Goal: Task Accomplishment & Management: Complete application form

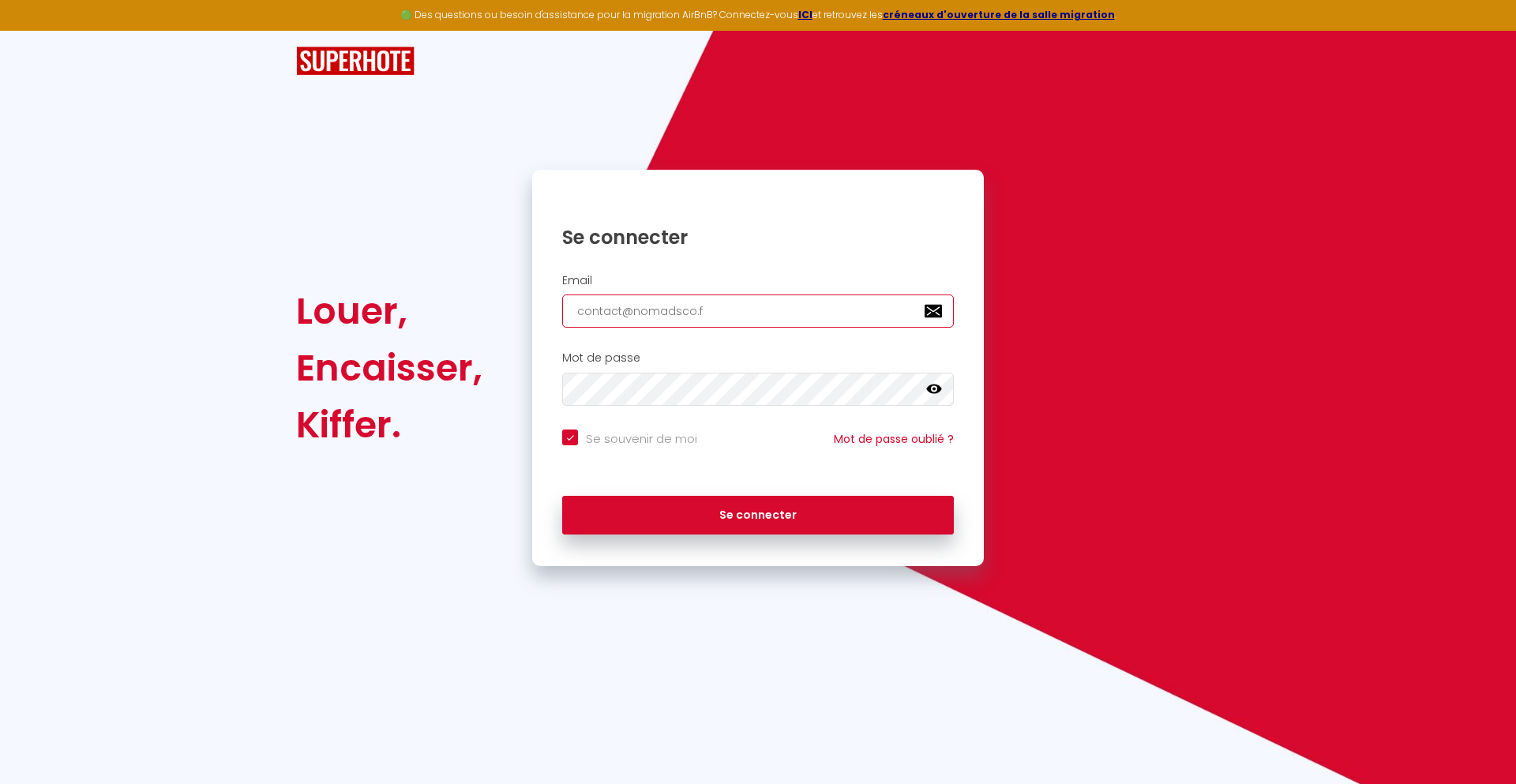
type input "[EMAIL_ADDRESS][DOMAIN_NAME]"
checkbox input "true"
type input "[EMAIL_ADDRESS][DOMAIN_NAME]"
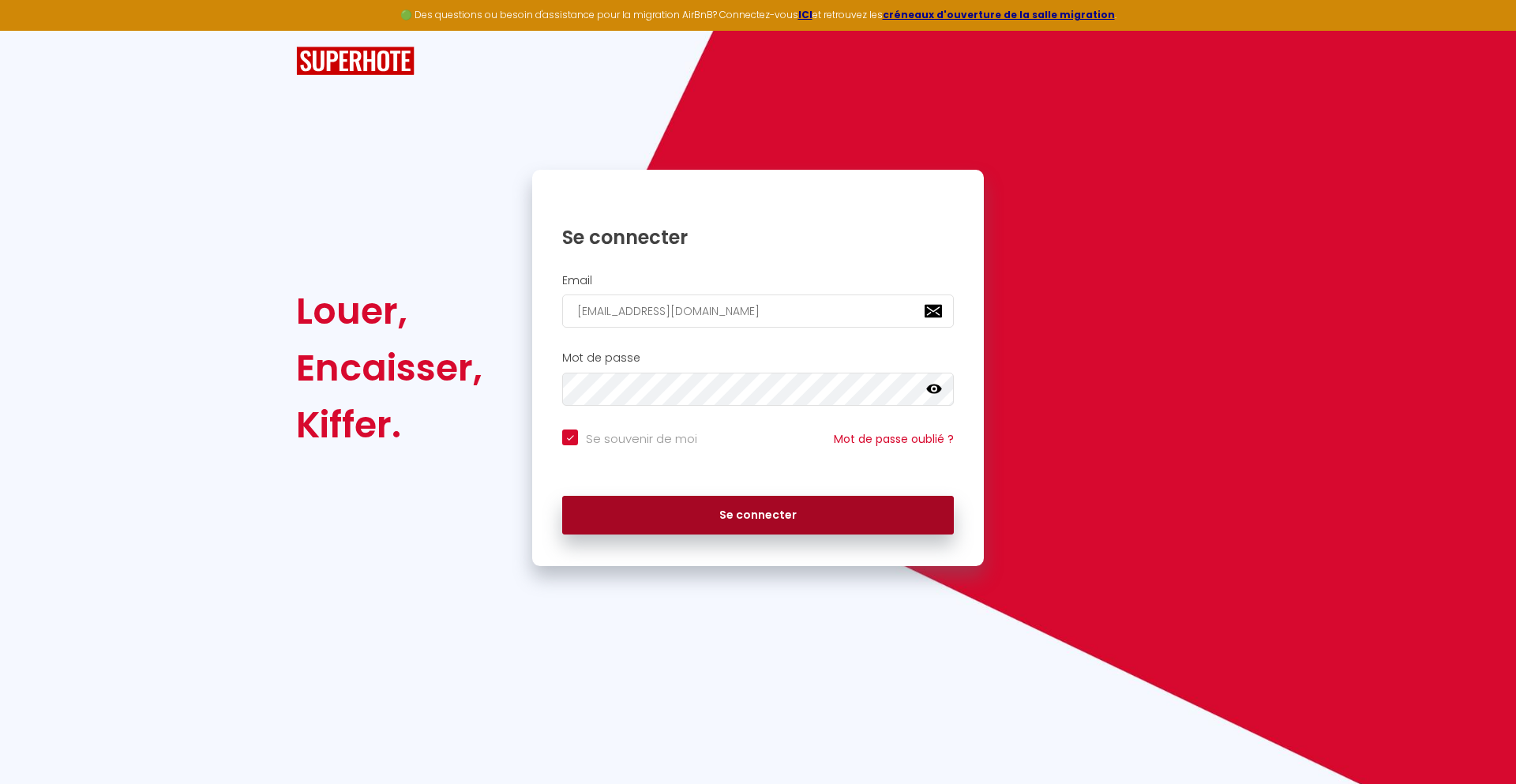
click at [758, 515] on button "Se connecter" at bounding box center [758, 515] width 392 height 39
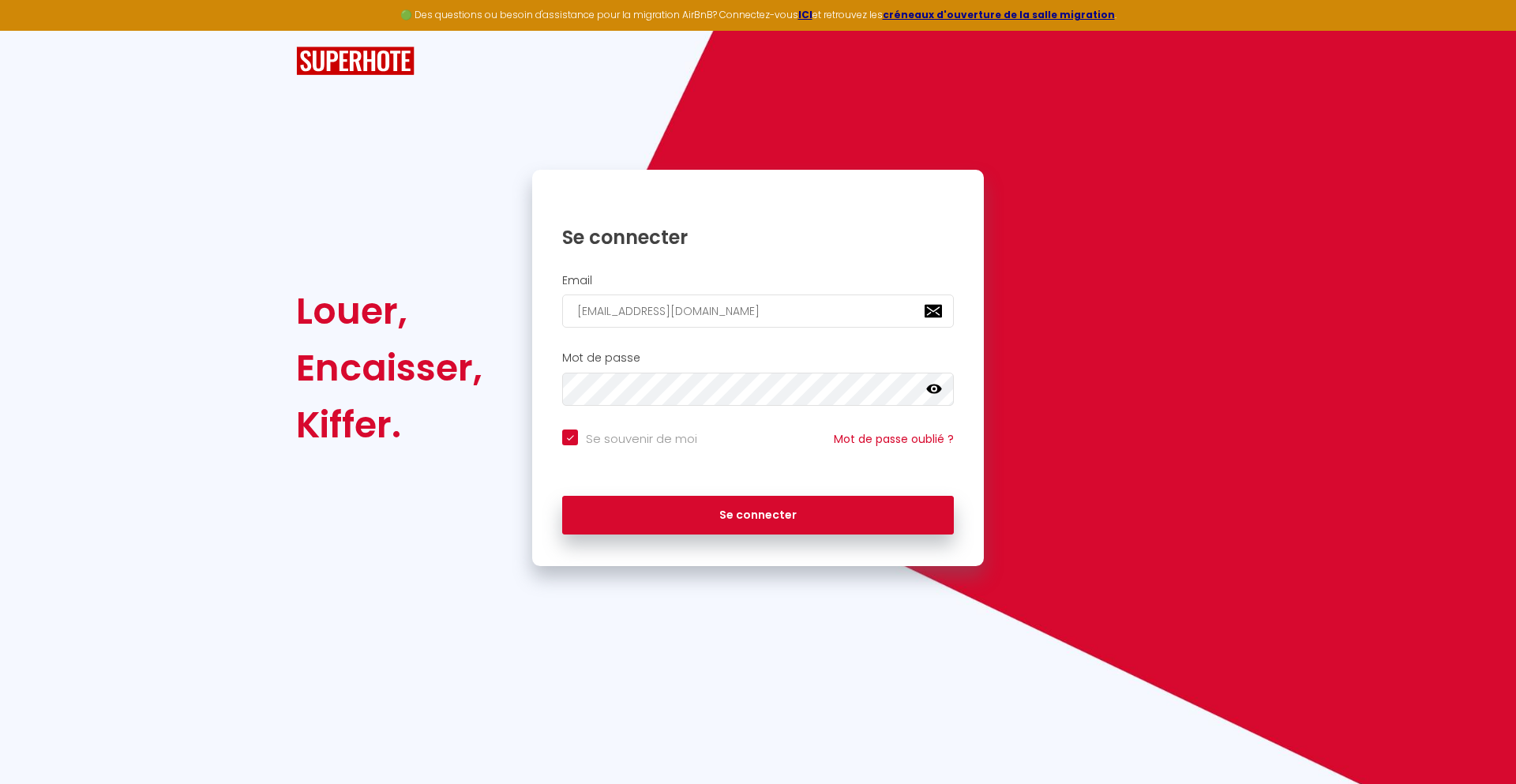
checkbox input "true"
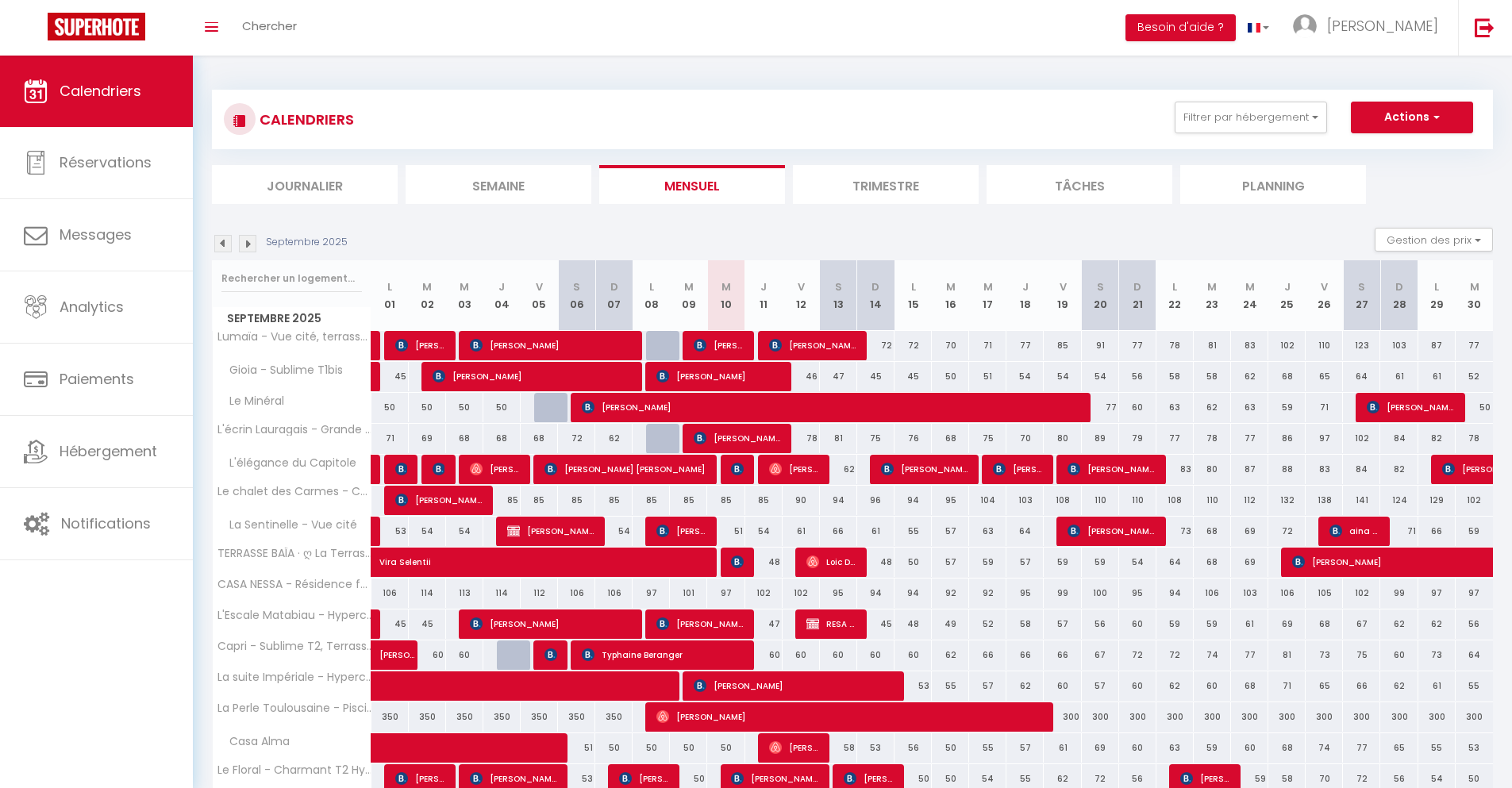
click at [305, 184] on li "Journalier" at bounding box center [305, 184] width 186 height 39
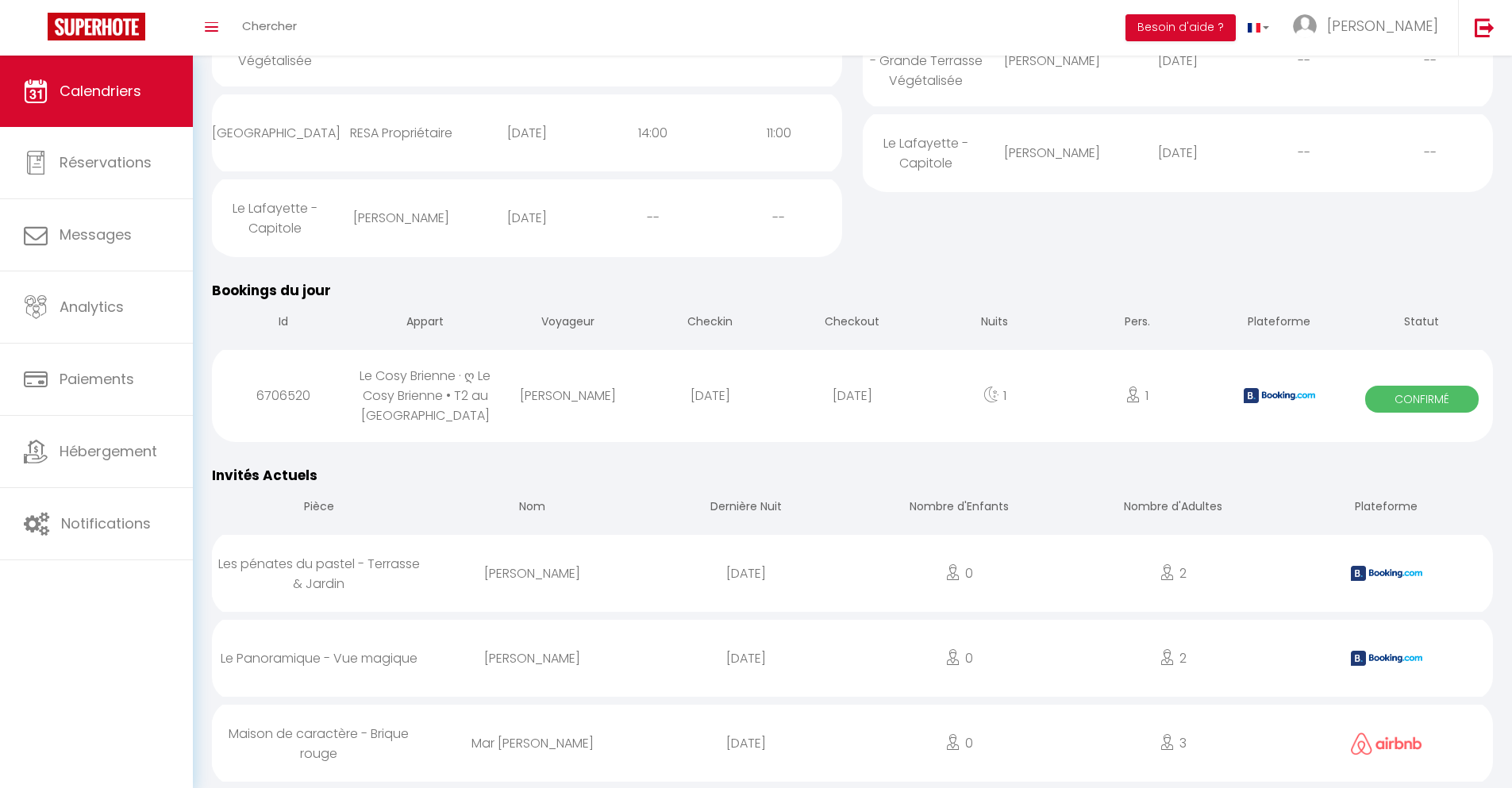
scroll to position [457, 0]
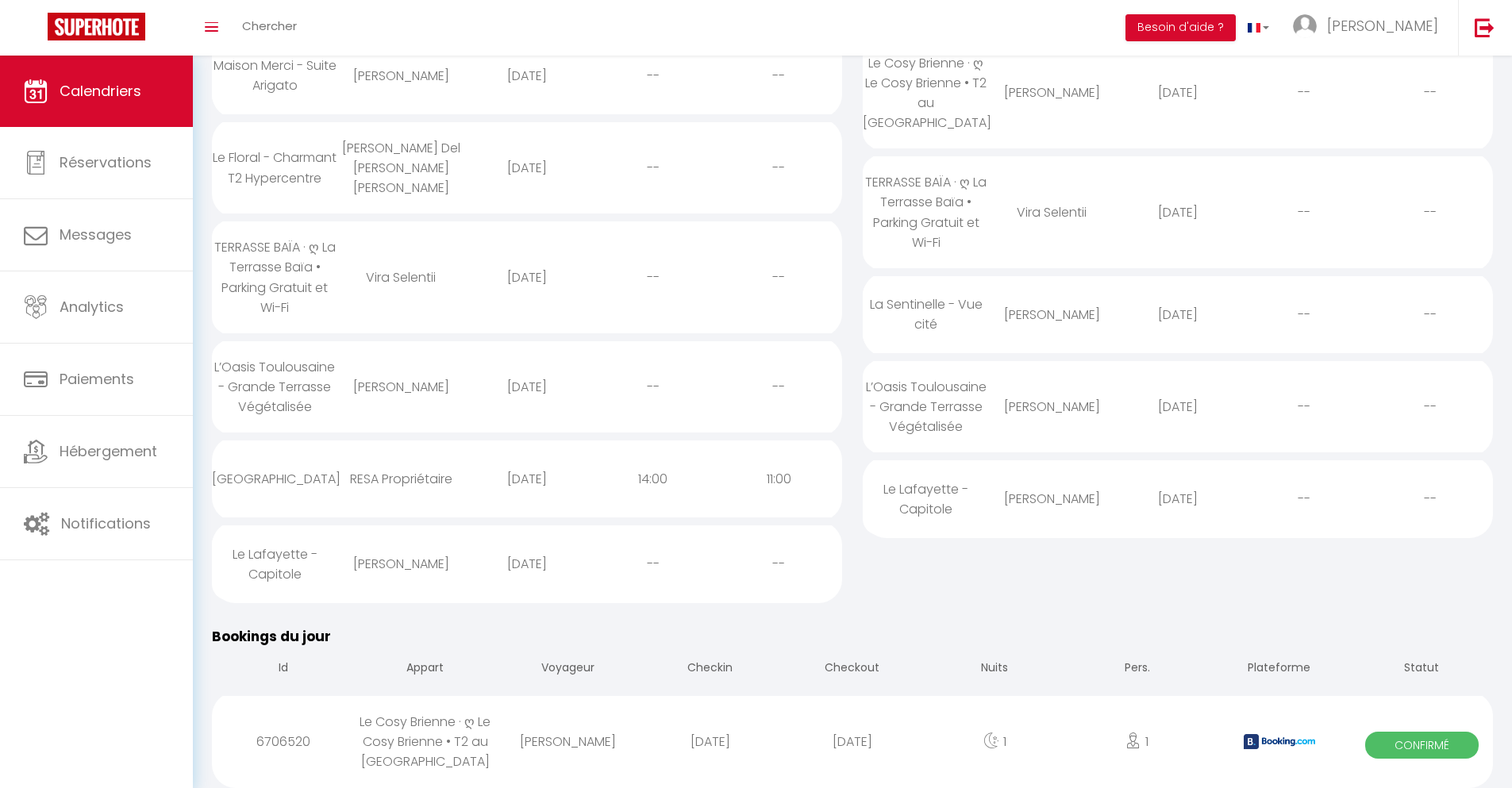
click at [852, 740] on div "[DATE]" at bounding box center [852, 741] width 142 height 52
select select "0"
select select "1"
select select
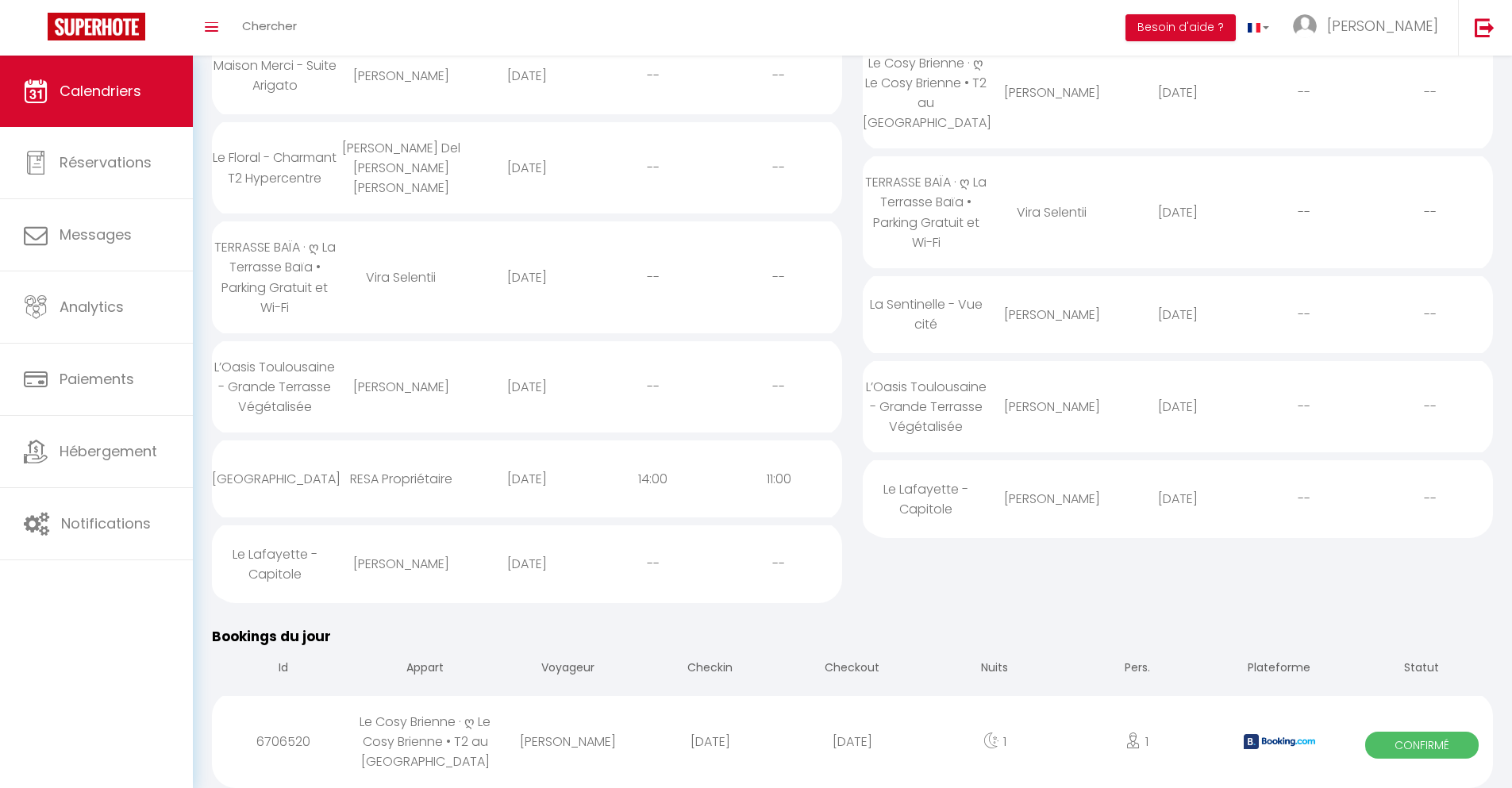
select select
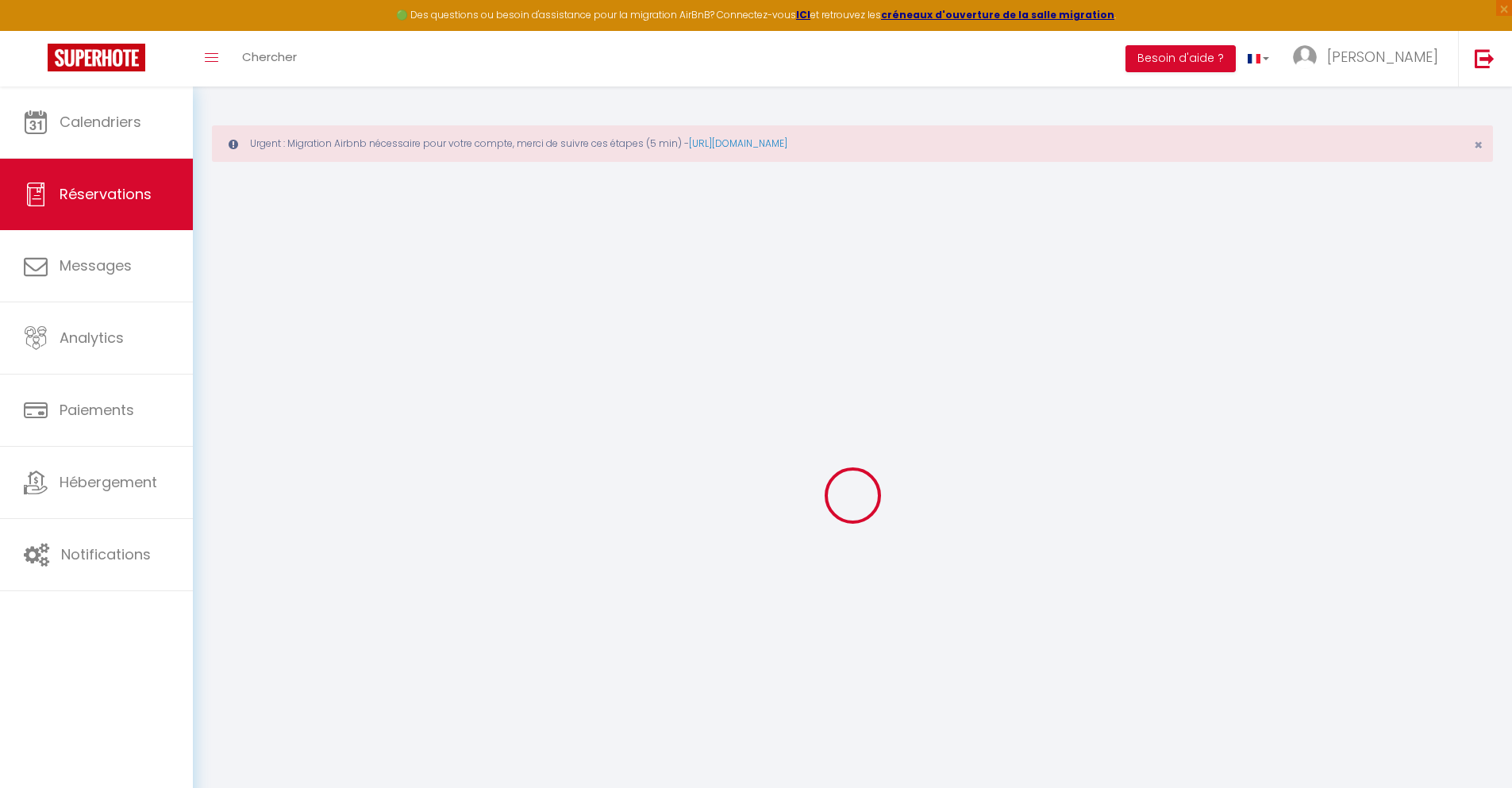
type input "[PERSON_NAME]"
type input "Canovas"
type input "[EMAIL_ADDRESS][DOMAIN_NAME]"
type input "[PHONE_NUMBER]"
select select "FR"
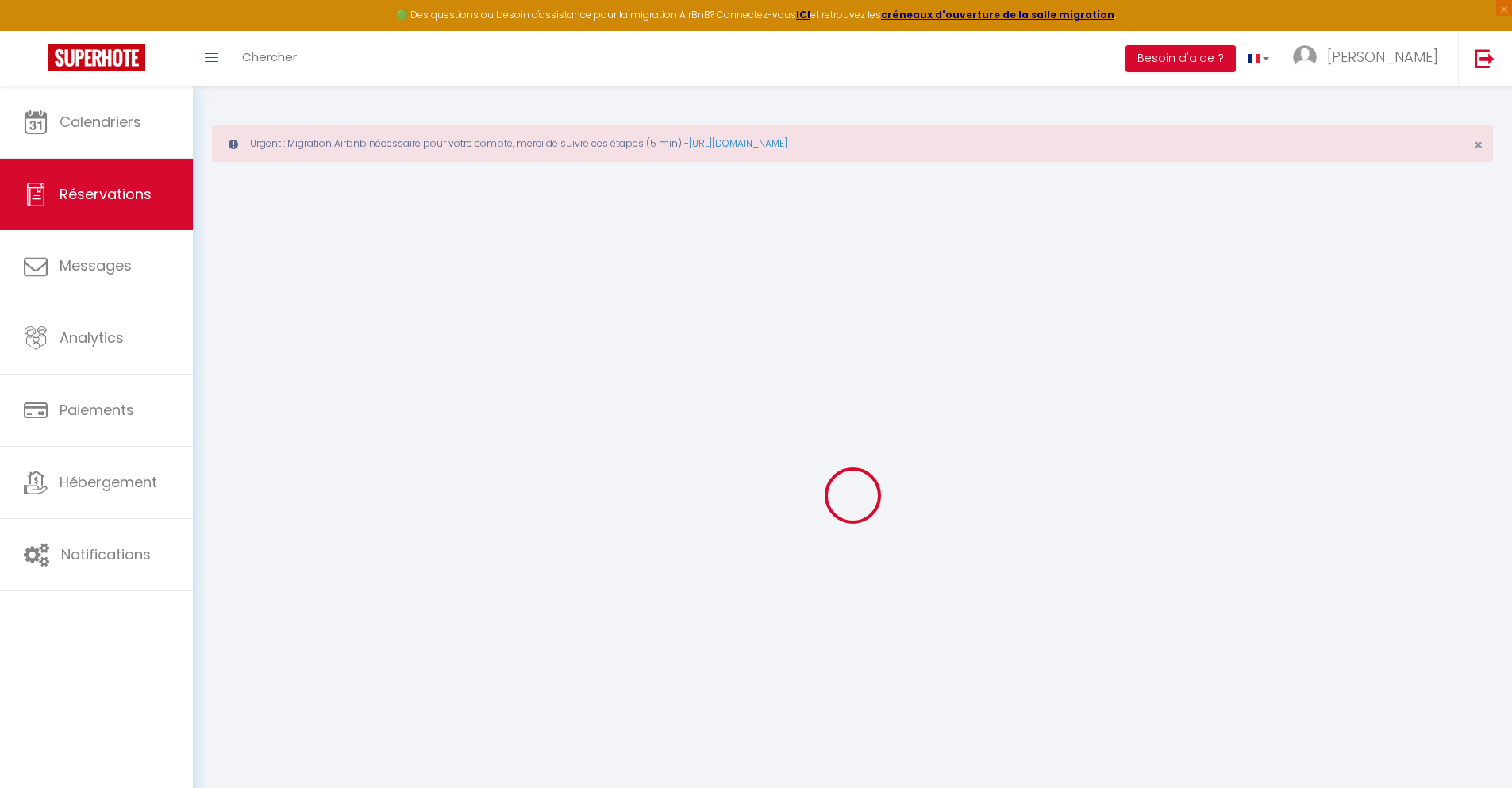
type input "16.03"
type input "1.37"
select select "41110"
select select "1"
select select
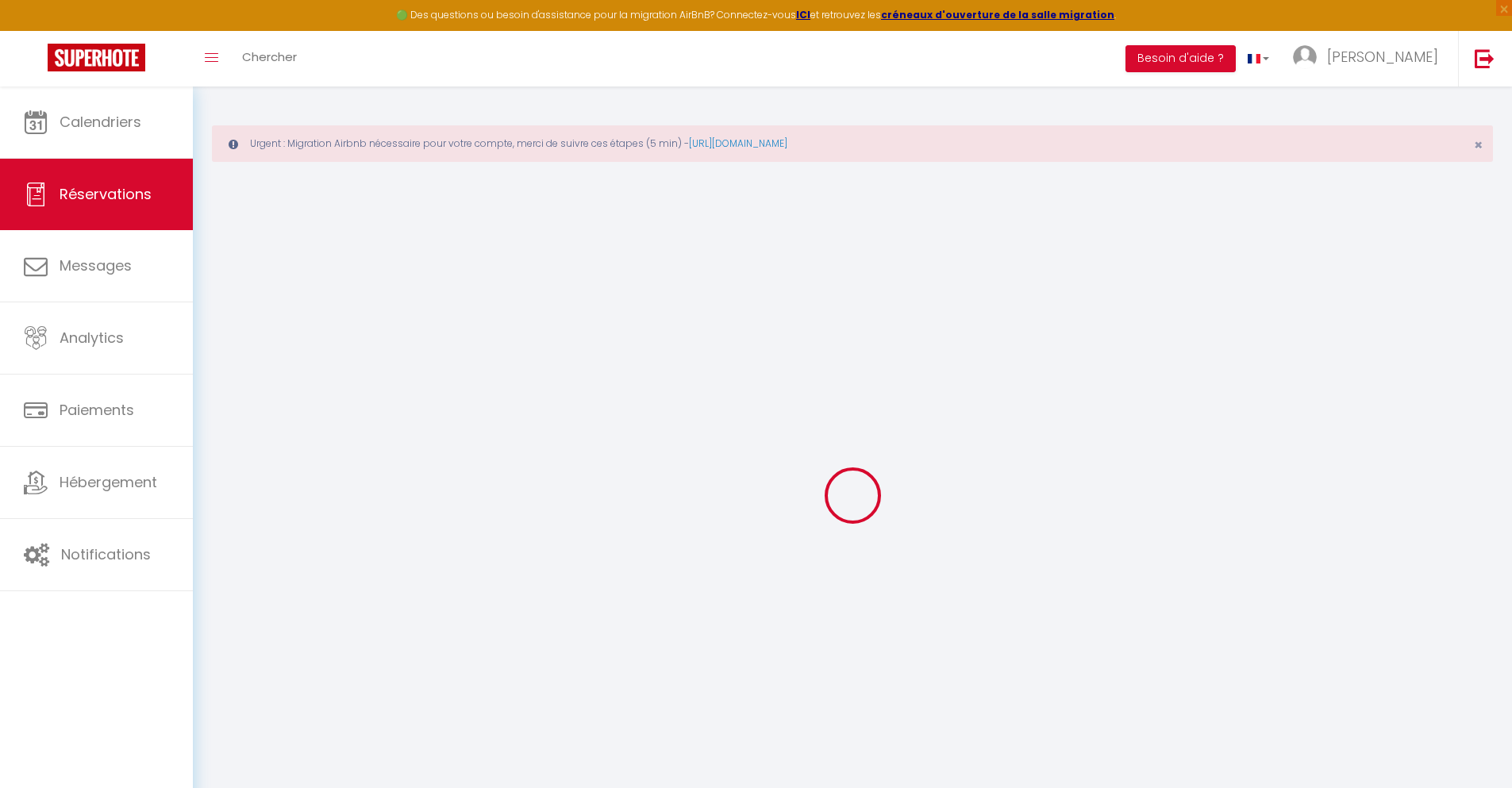
select select
type input "1"
select select "12"
select select
type input "54.27"
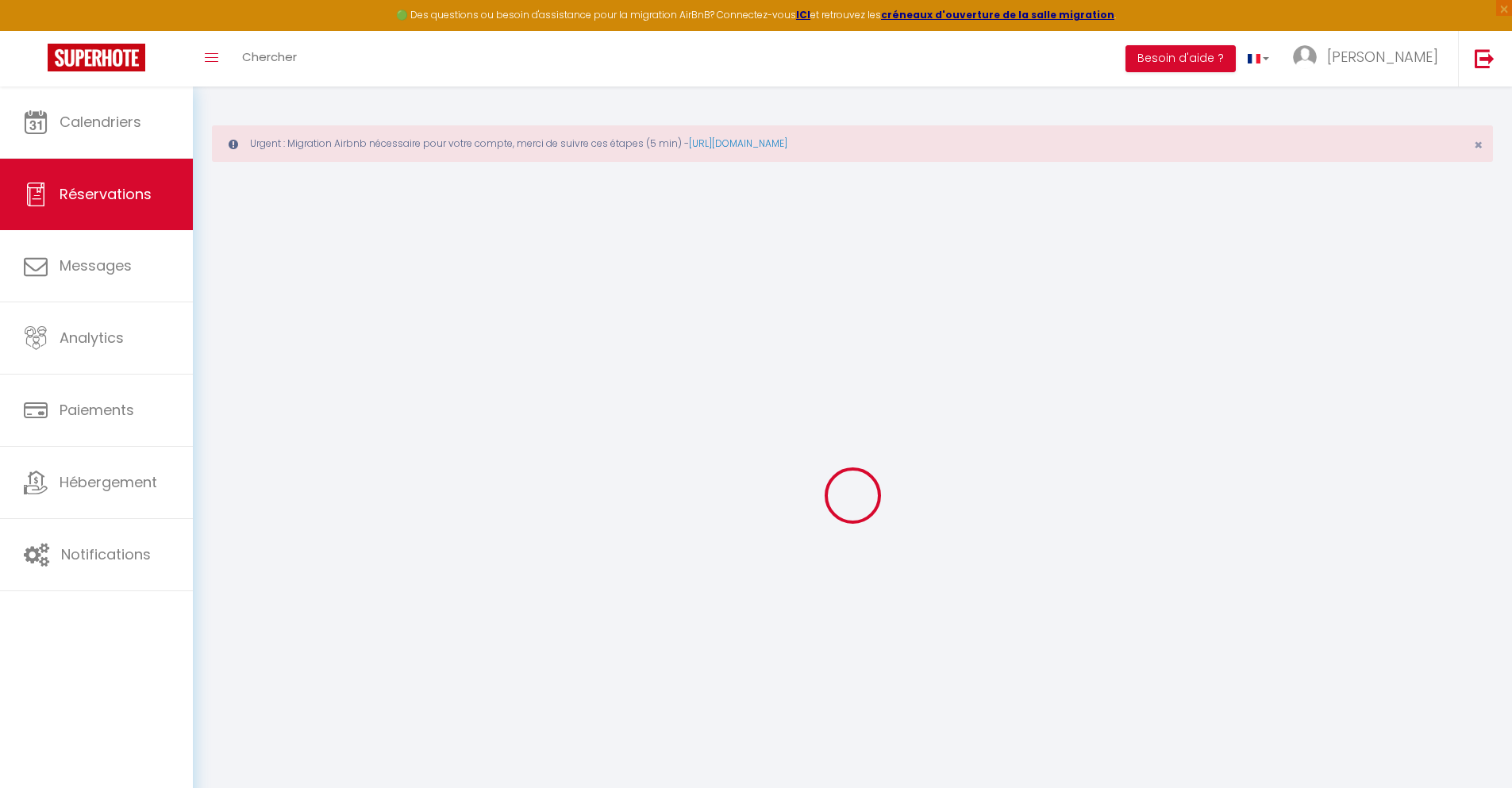
checkbox input "false"
type input "0"
select select "2"
type input "0"
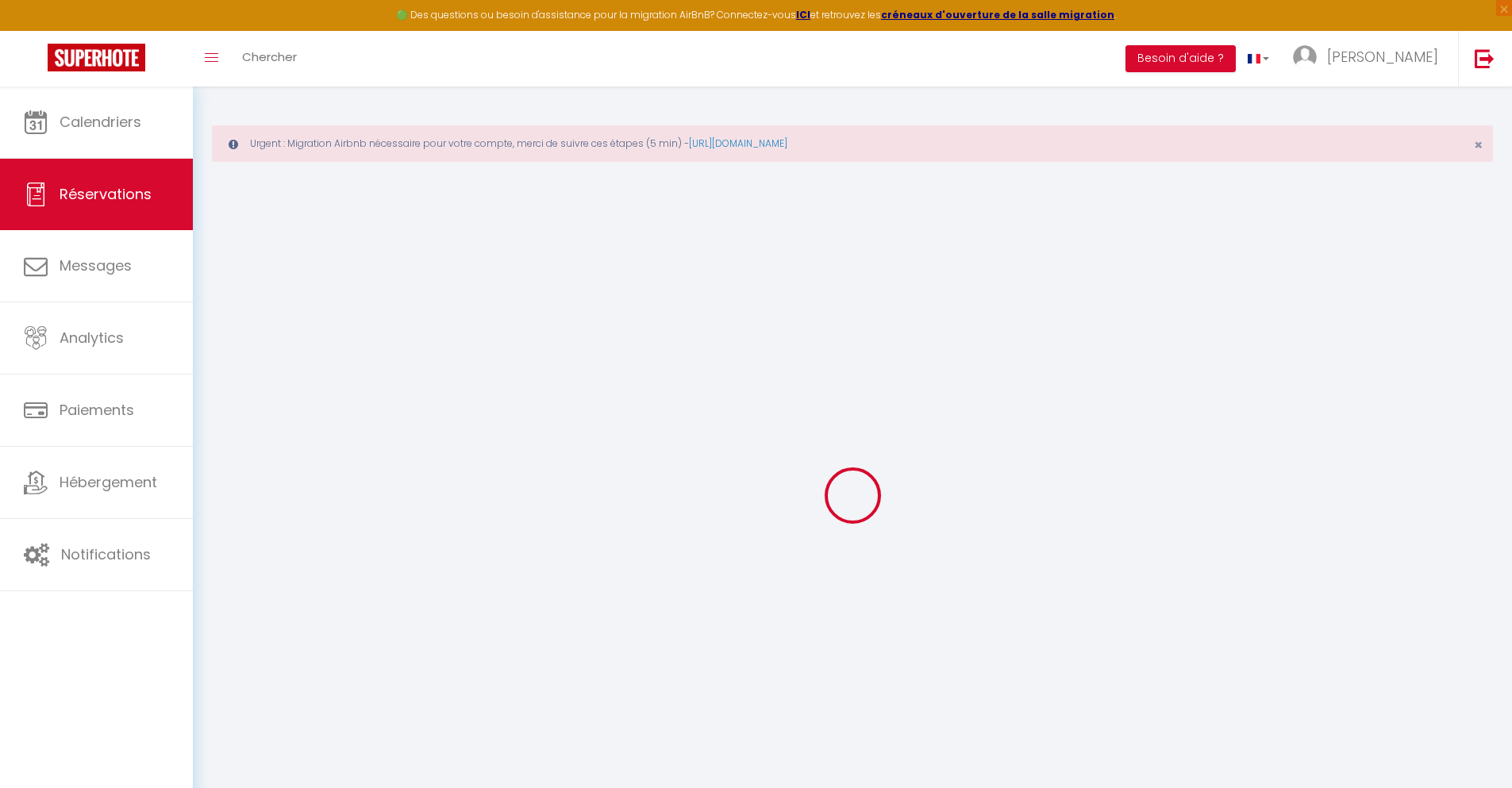
type input "0"
select select
select select "14"
checkbox input "false"
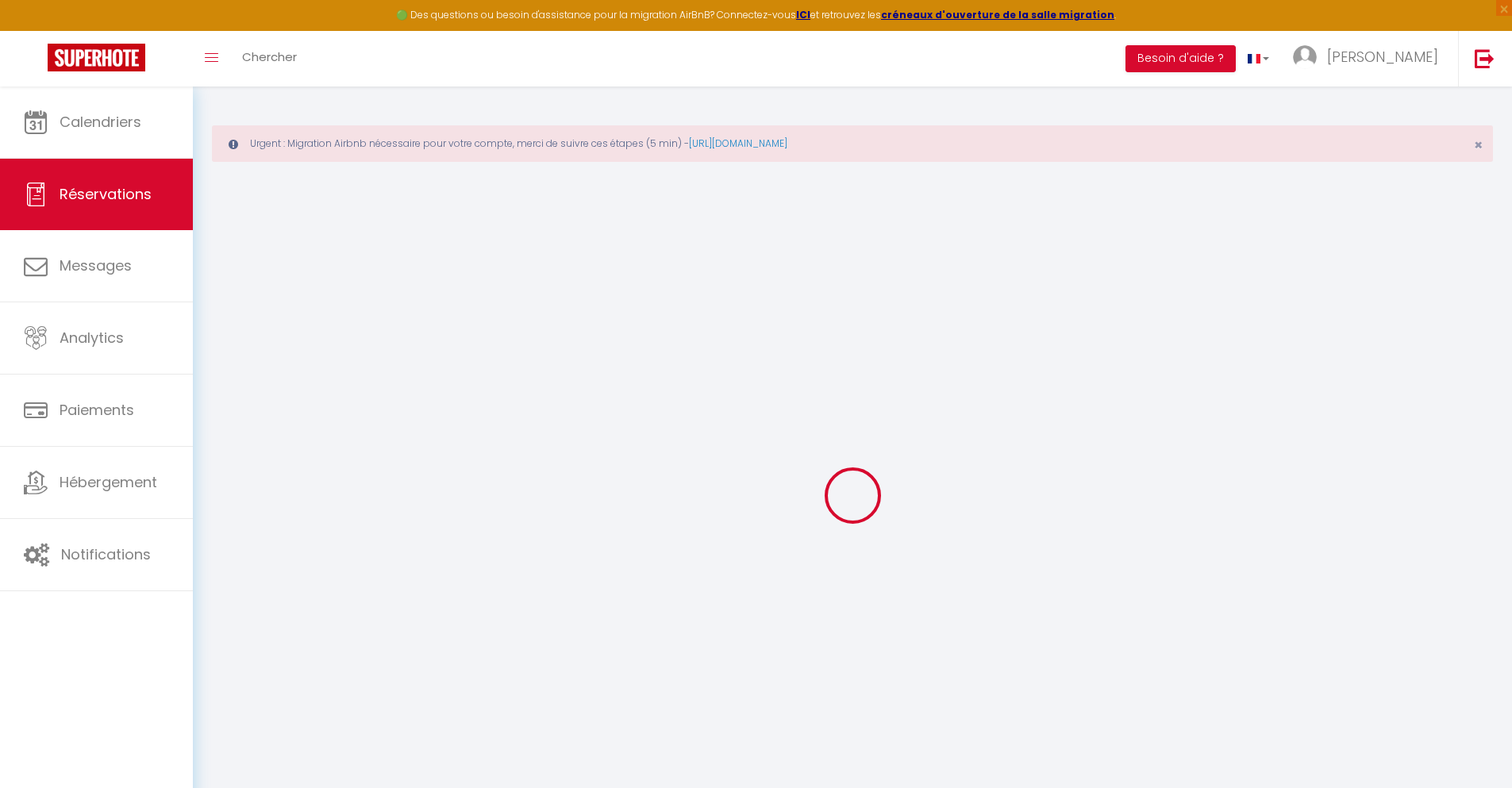
select select
checkbox input "false"
select select
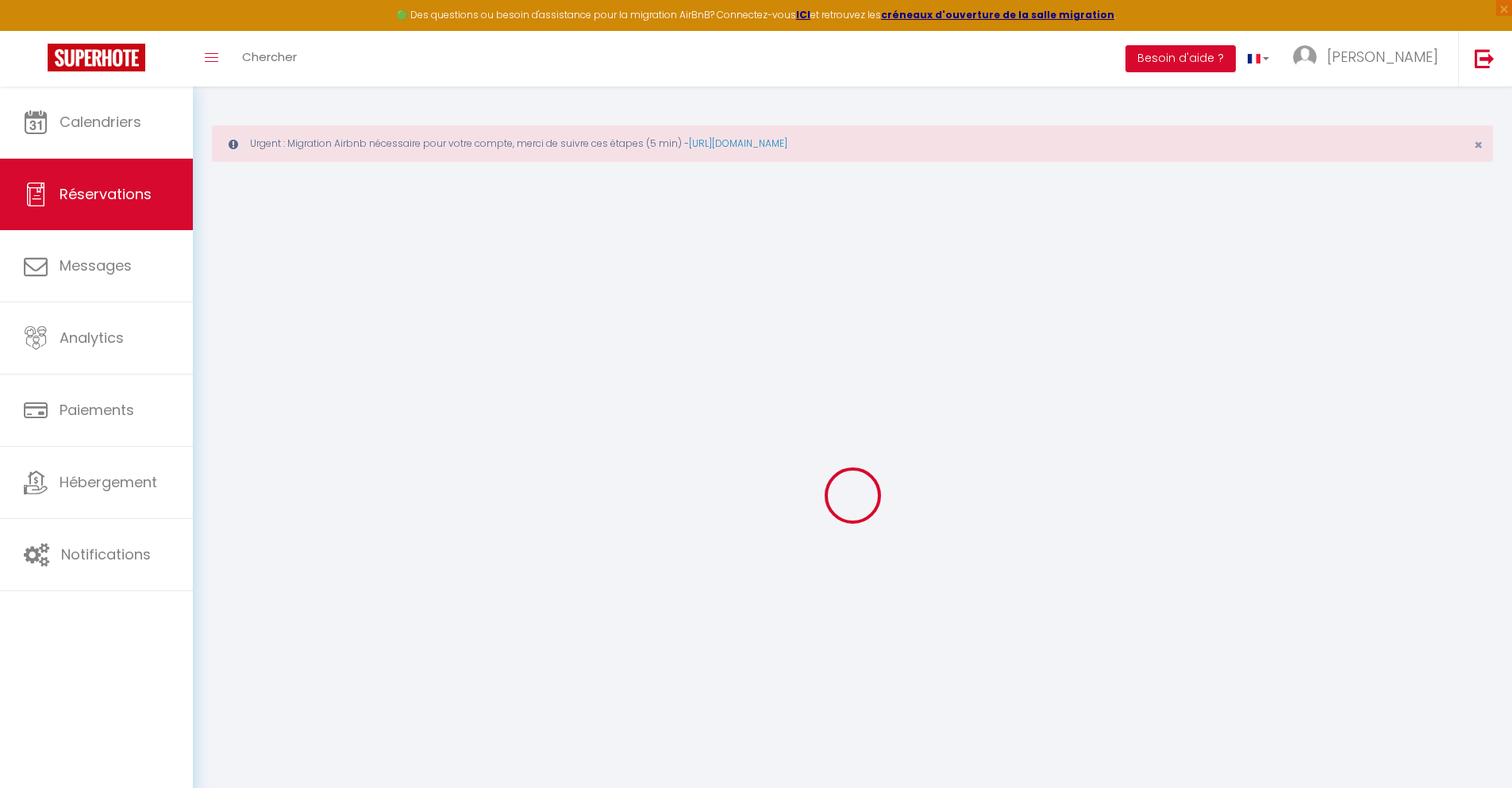
checkbox input "false"
type textarea "** THIS RESERVATION HAS BEEN PRE-PAID ** BOOKING NOTE : Payment charge is EUR 1…"
type input "40"
type input "3.91"
select select
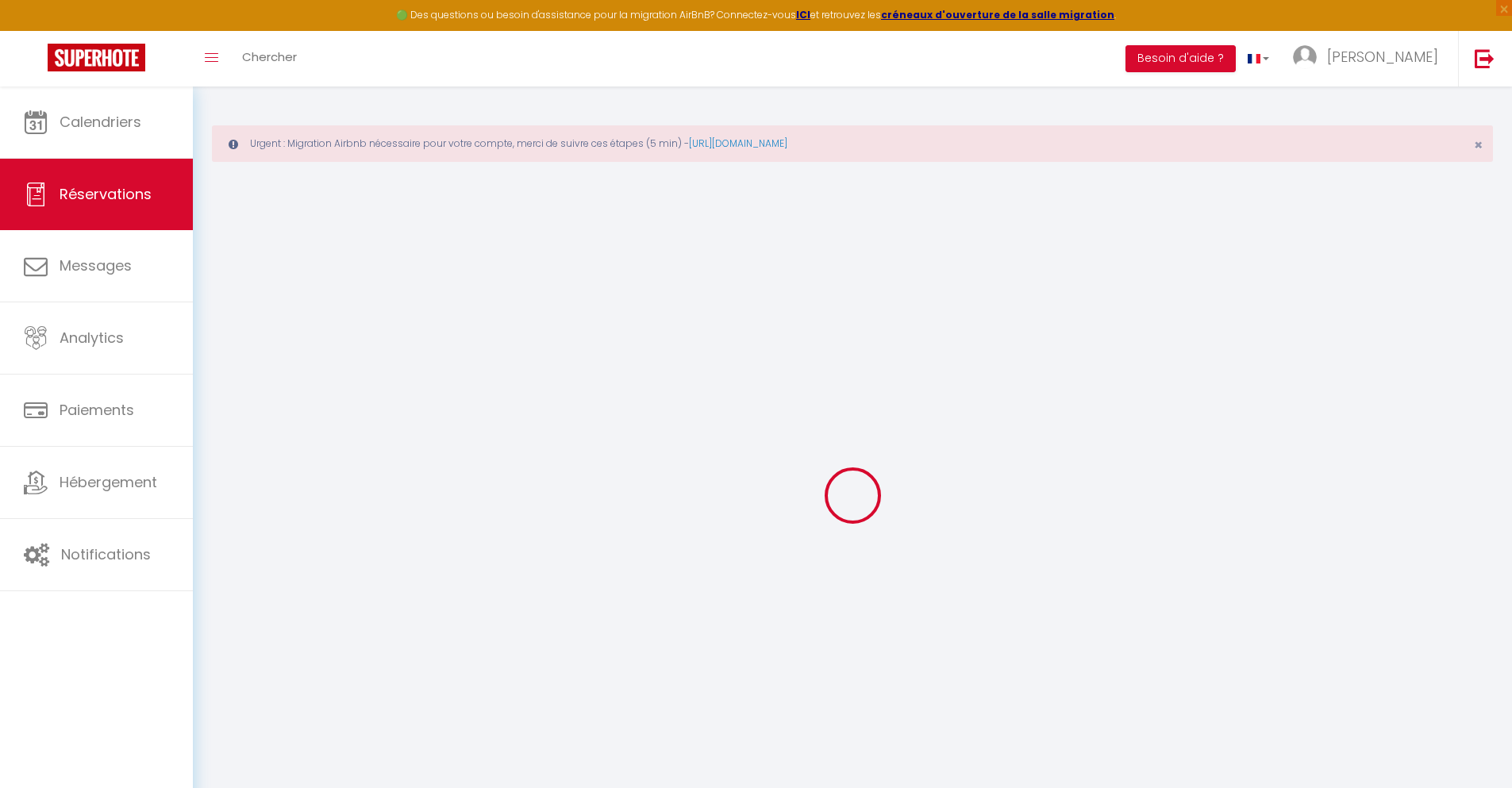
select select
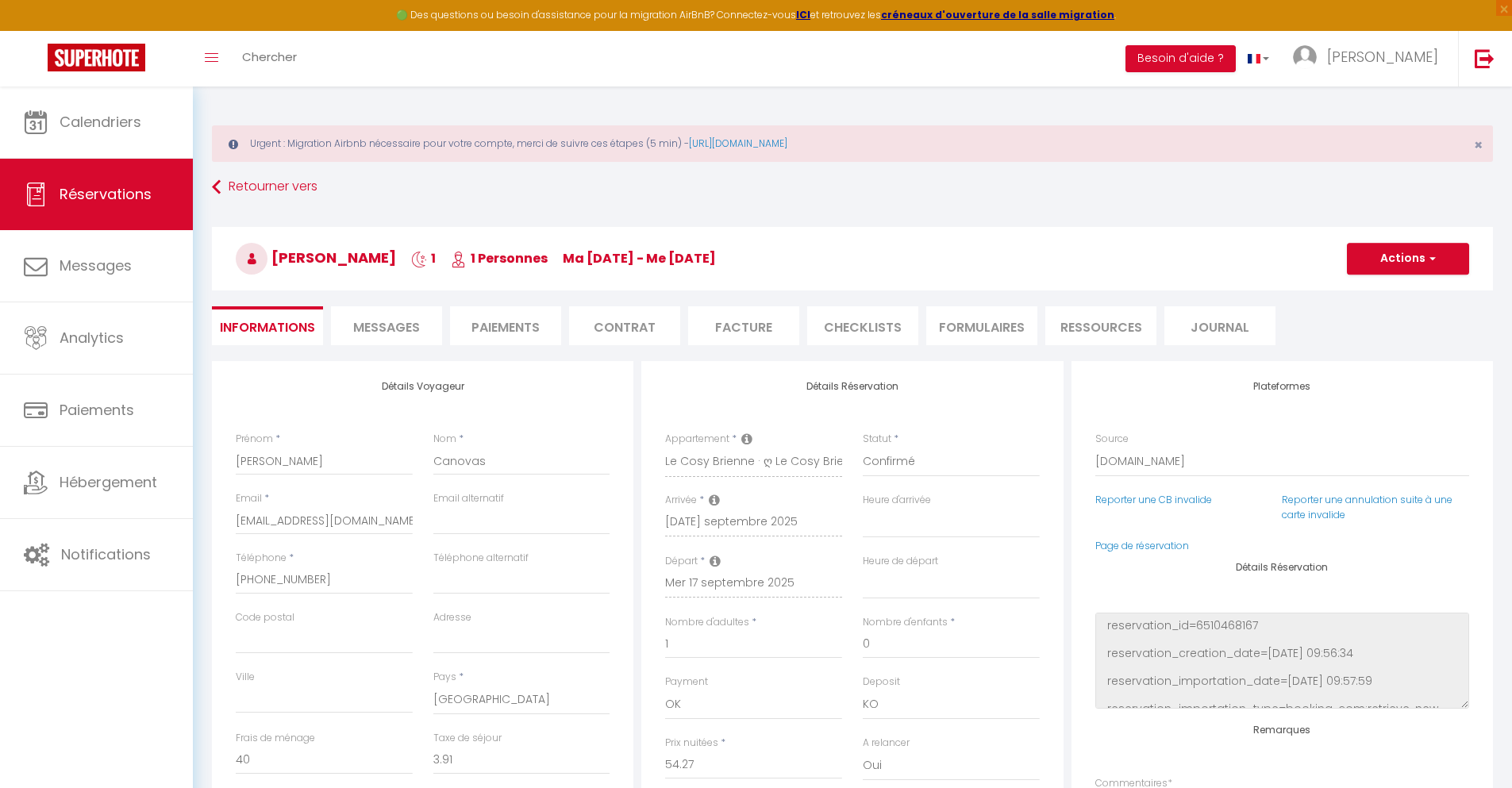
checkbox input "false"
select select
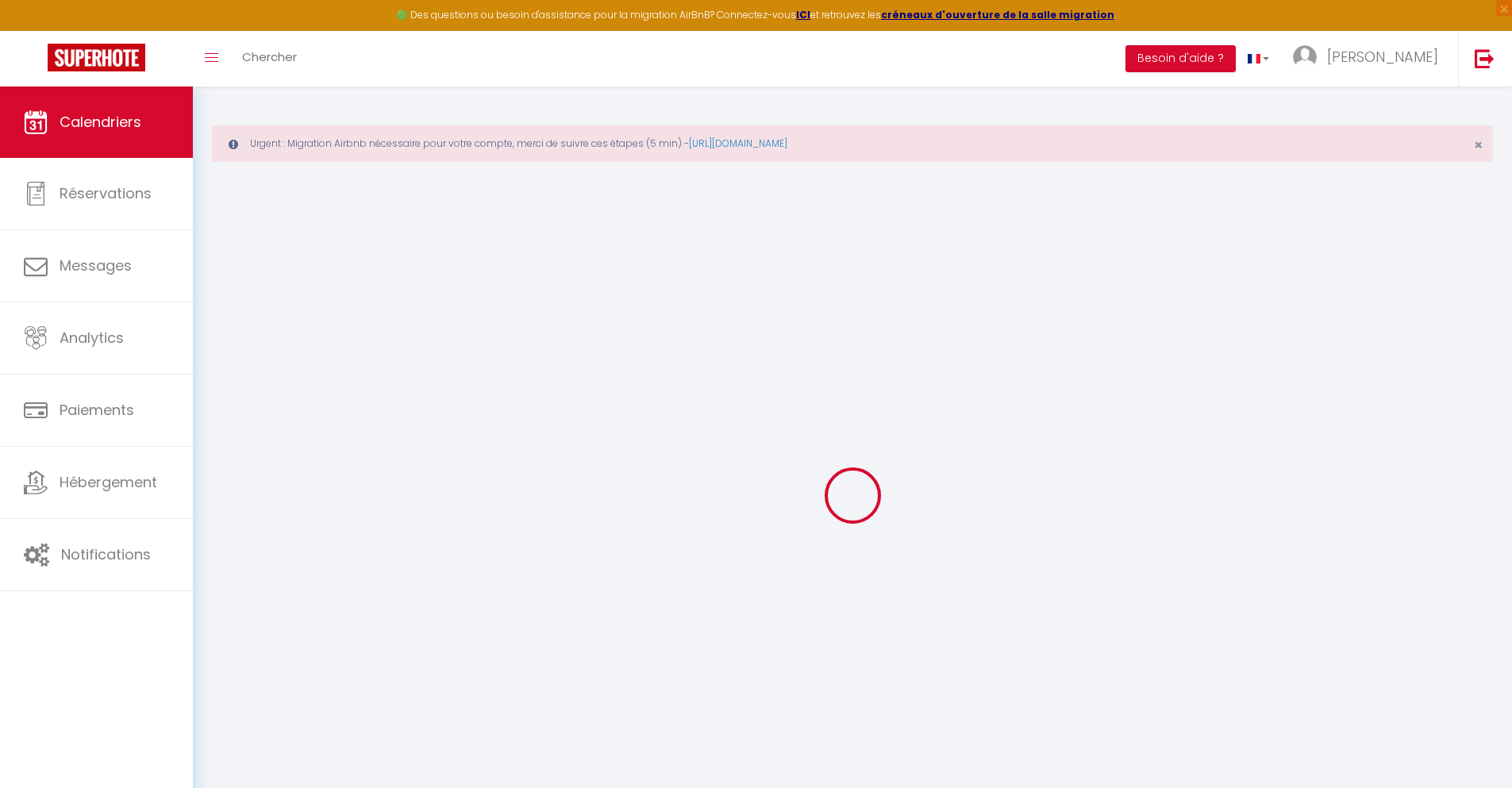
scroll to position [86, 0]
